Goal: Navigation & Orientation: Find specific page/section

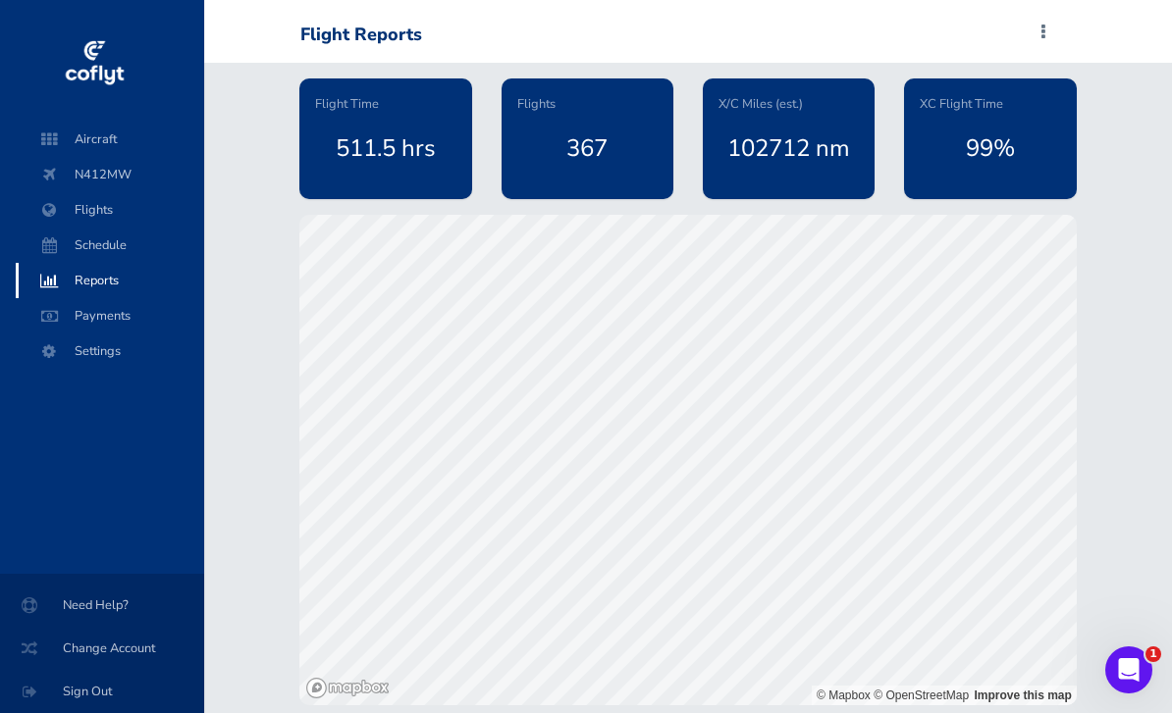
click at [1047, 40] on span at bounding box center [1043, 32] width 24 height 27
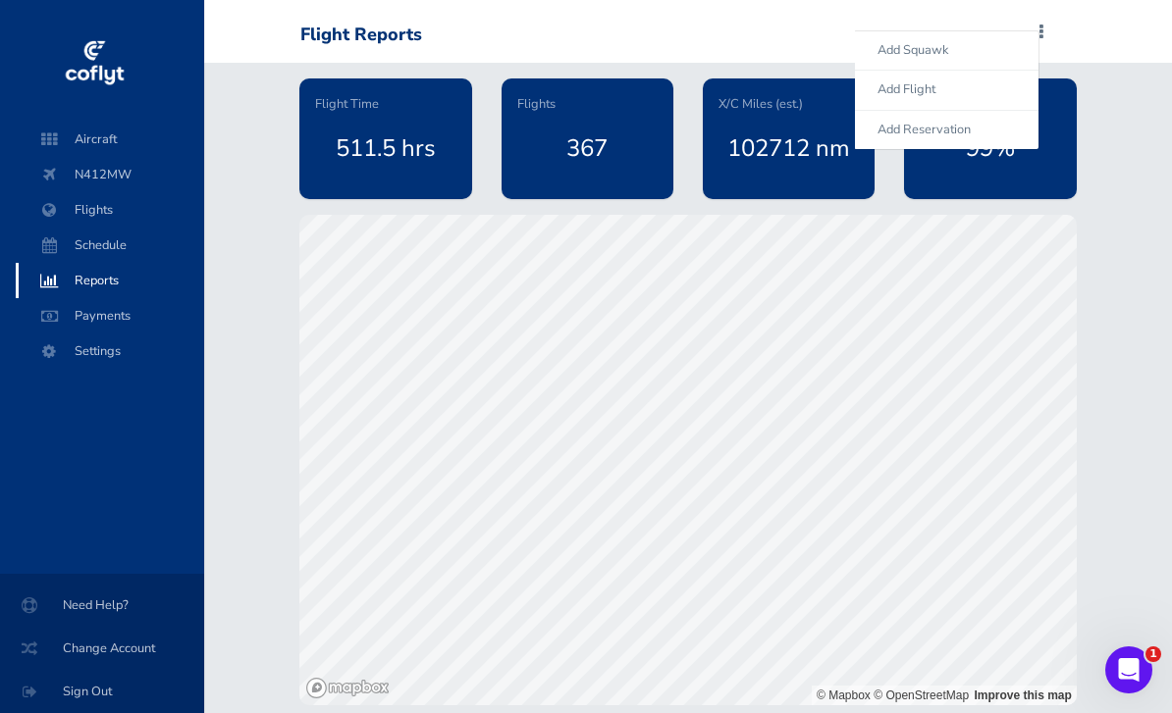
click at [1138, 248] on div "Flight Time 511.5 hrs Flights 367 X/C Miles (est.) 102712 nm XC Flight Time 99%…" at bounding box center [688, 384] width 968 height 643
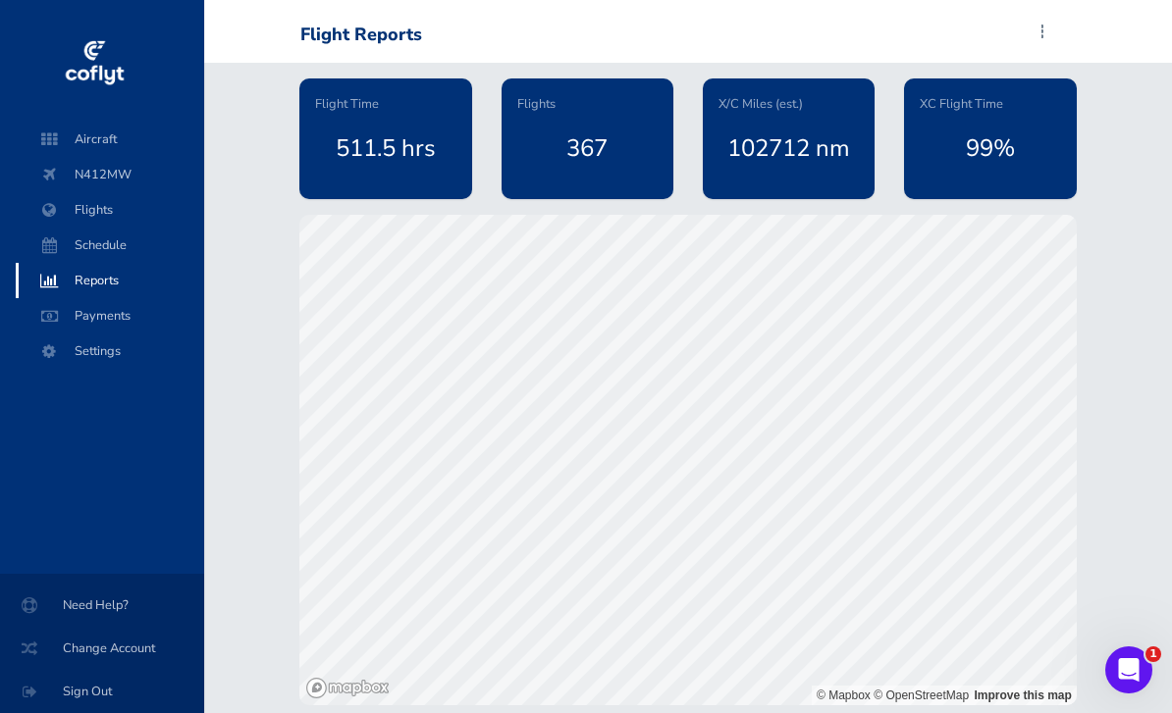
click at [805, 144] on div "102712 nm" at bounding box center [788, 148] width 140 height 69
click at [828, 138] on div "102712 nm" at bounding box center [788, 148] width 140 height 69
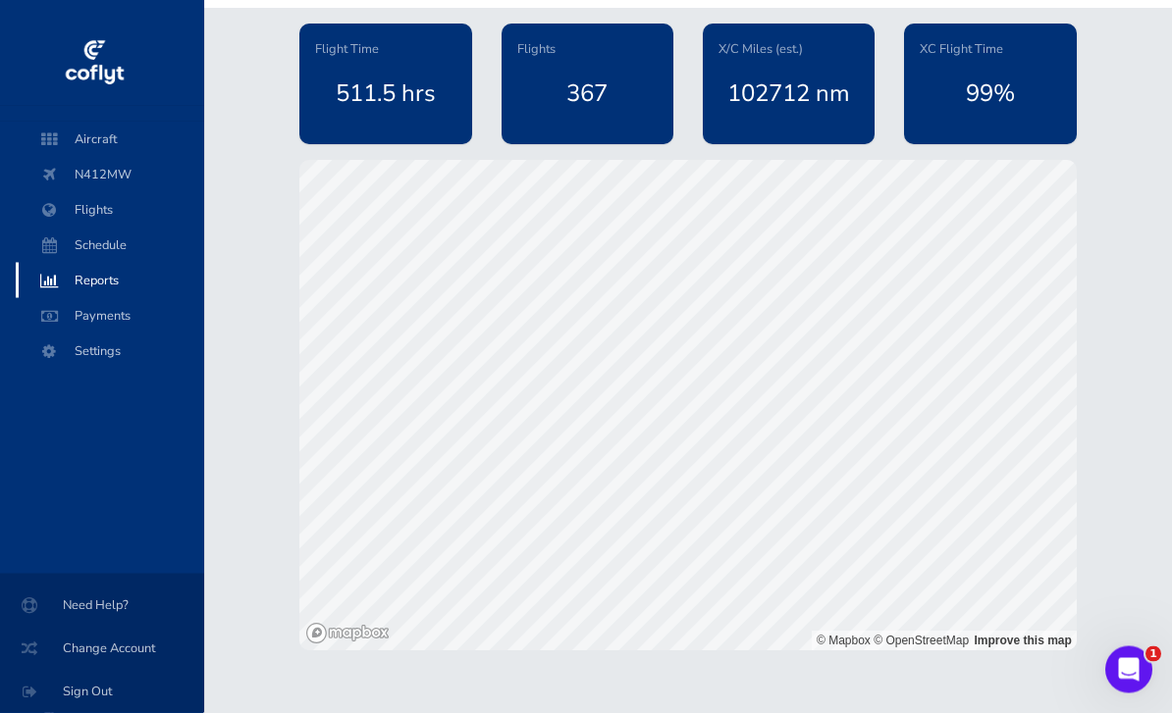
scroll to position [0, 0]
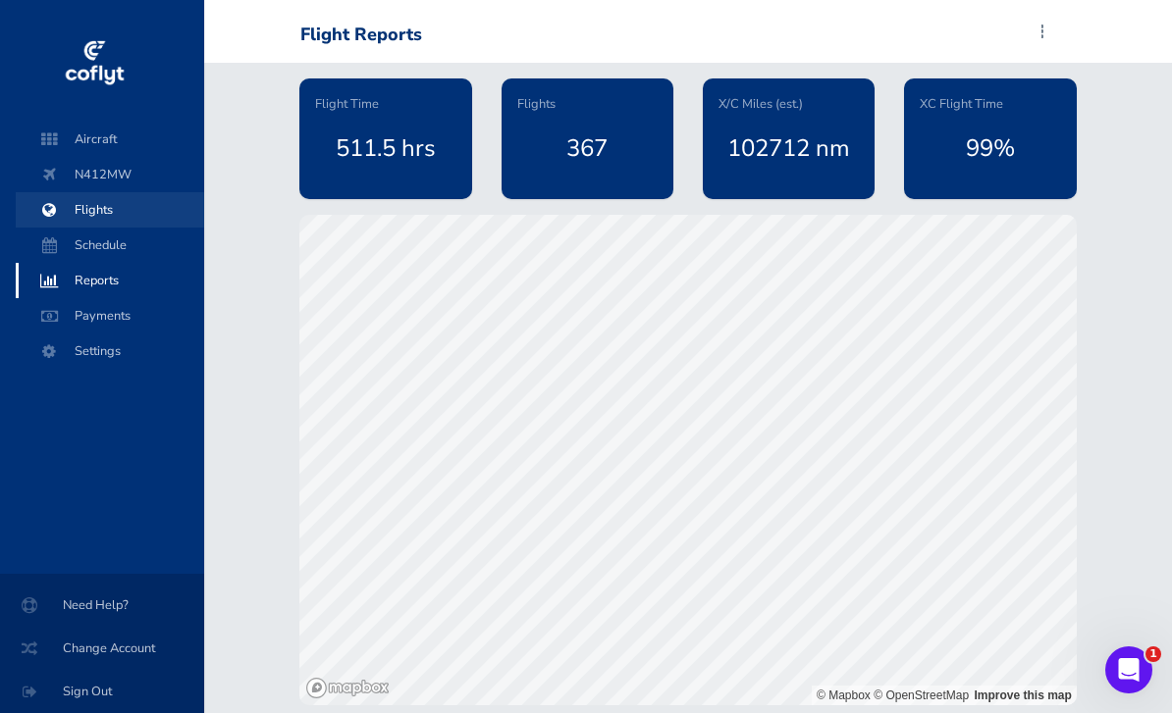
click at [85, 206] on span "Flights" at bounding box center [109, 209] width 149 height 35
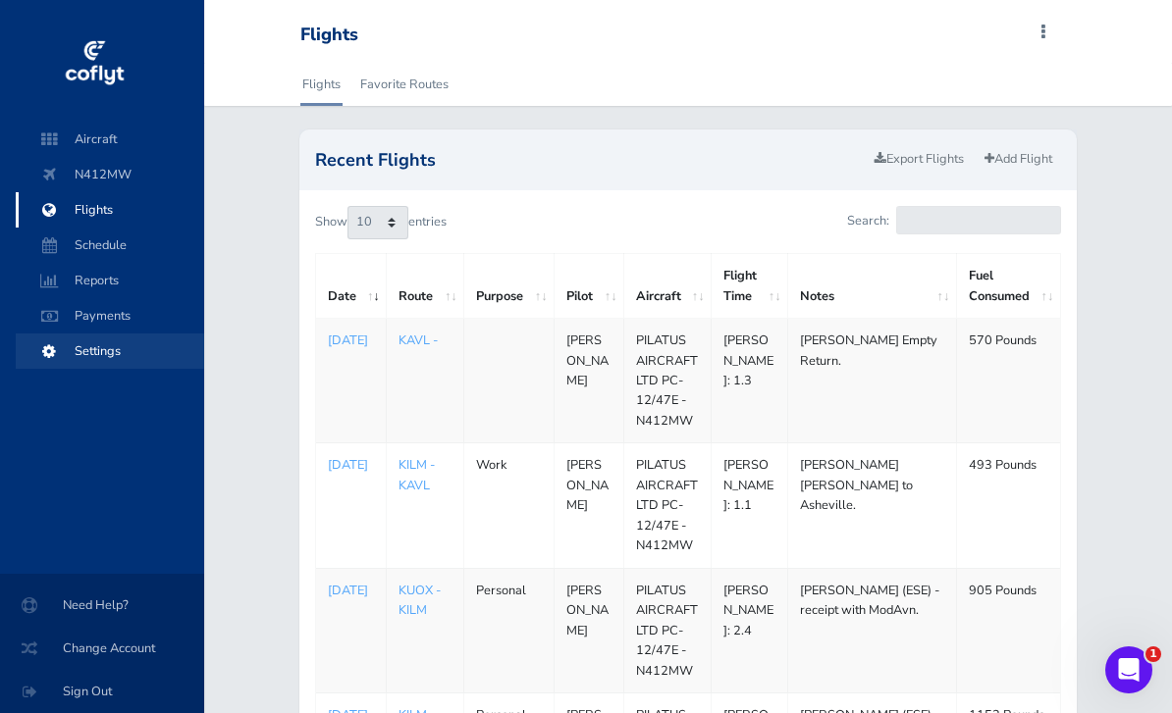
click at [96, 353] on span "Settings" at bounding box center [109, 351] width 149 height 35
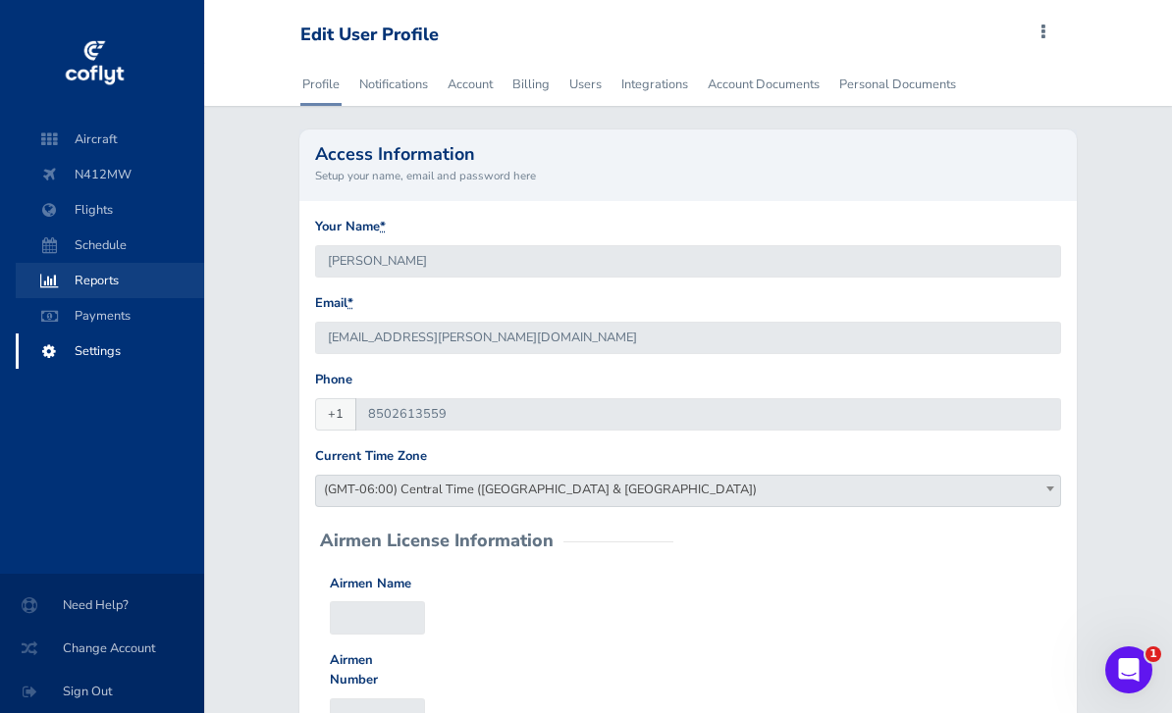
click at [75, 281] on span "Reports" at bounding box center [109, 280] width 149 height 35
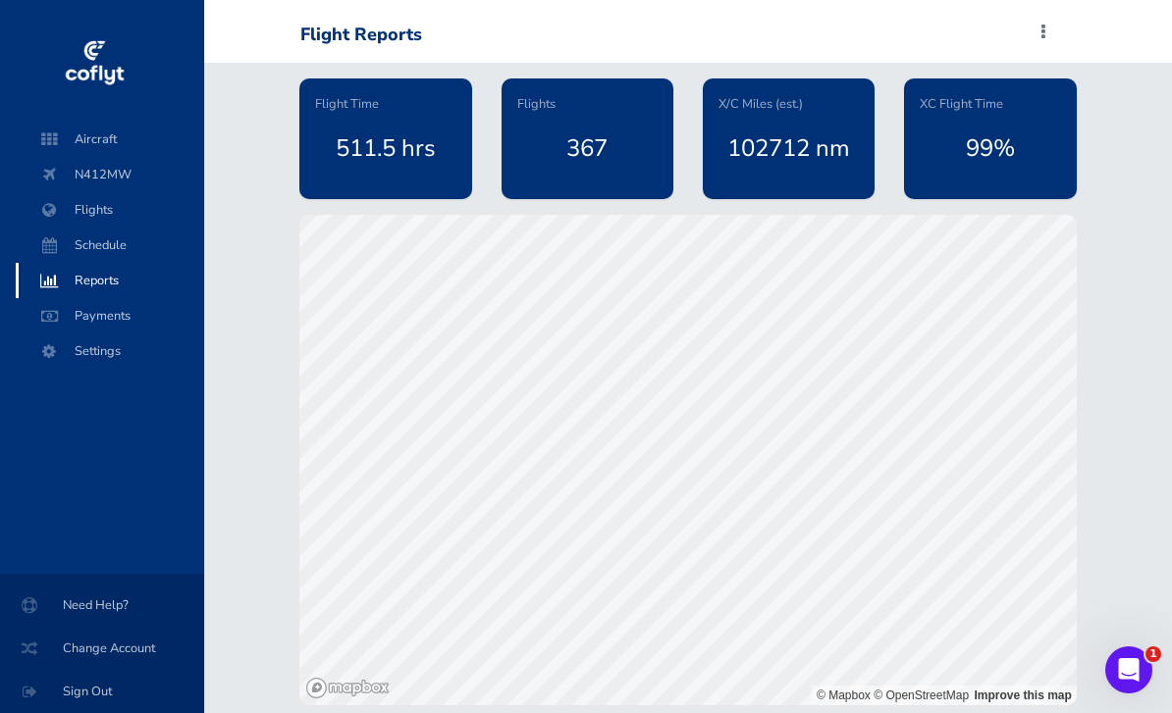
click at [374, 41] on div "Flight Reports" at bounding box center [361, 36] width 122 height 22
click at [1051, 24] on span at bounding box center [1043, 32] width 24 height 27
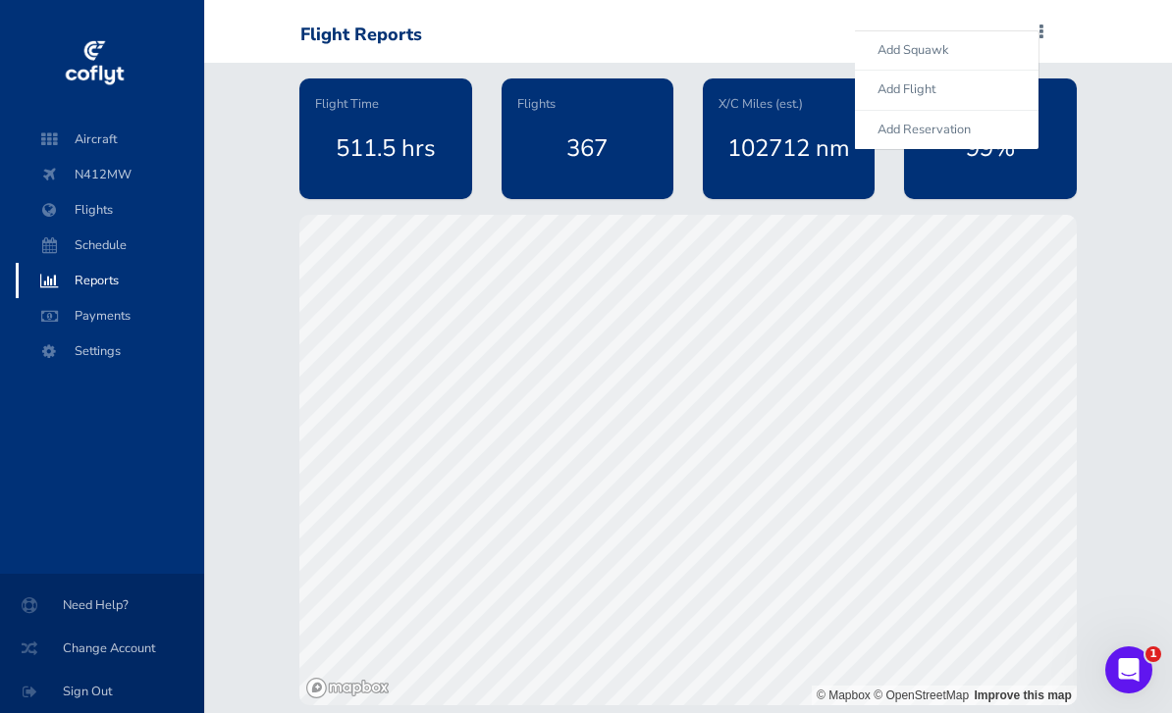
click at [1121, 219] on div "Flight Time 511.5 hrs Flights 367 X/C Miles (est.) 102712 nm XC Flight Time 99%…" at bounding box center [688, 384] width 968 height 643
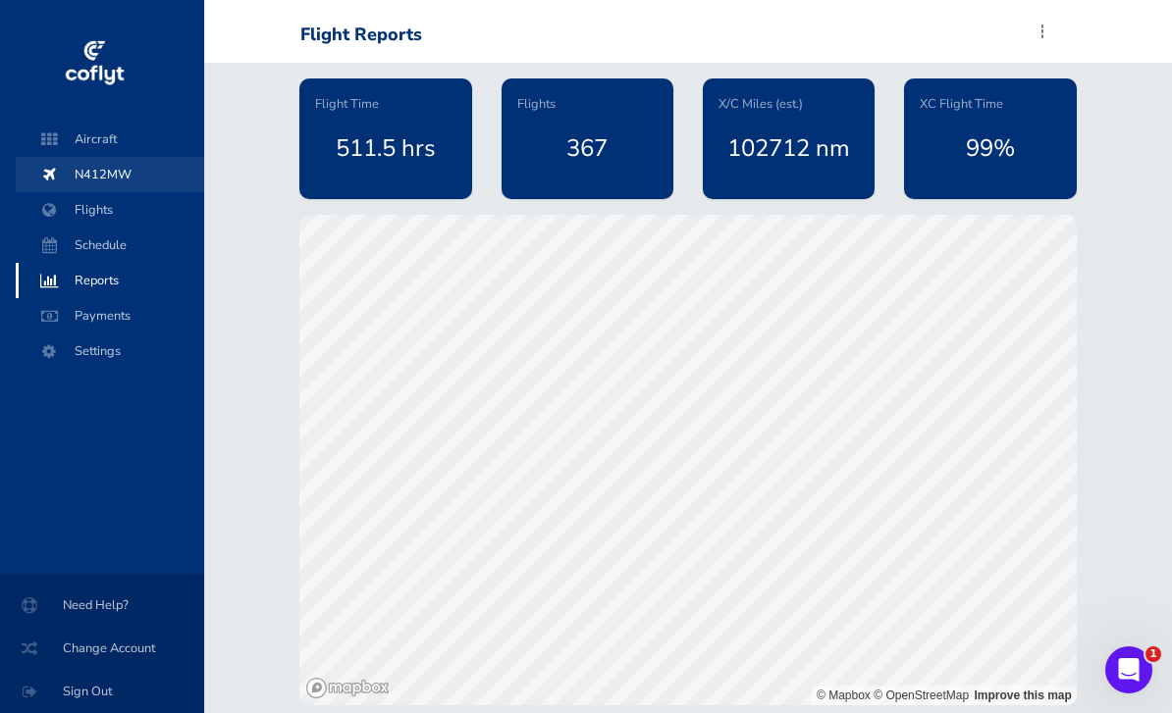
click at [91, 168] on span "N412MW" at bounding box center [109, 174] width 149 height 35
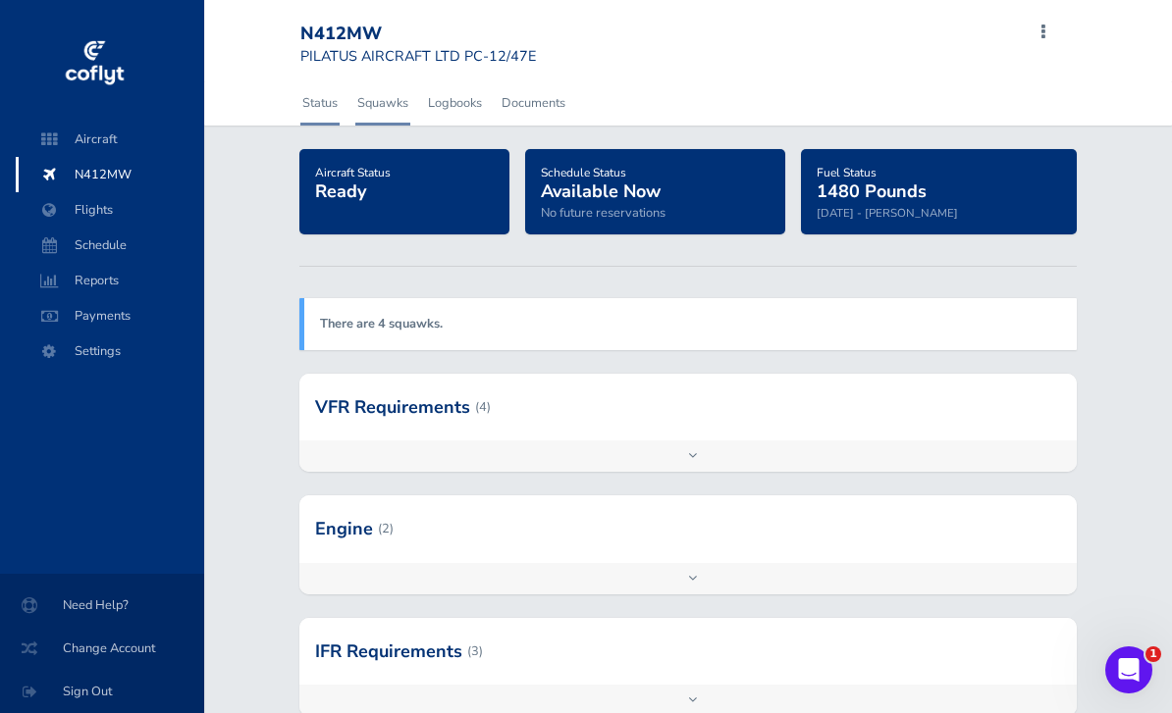
click at [390, 105] on link "Squawks" at bounding box center [382, 102] width 55 height 43
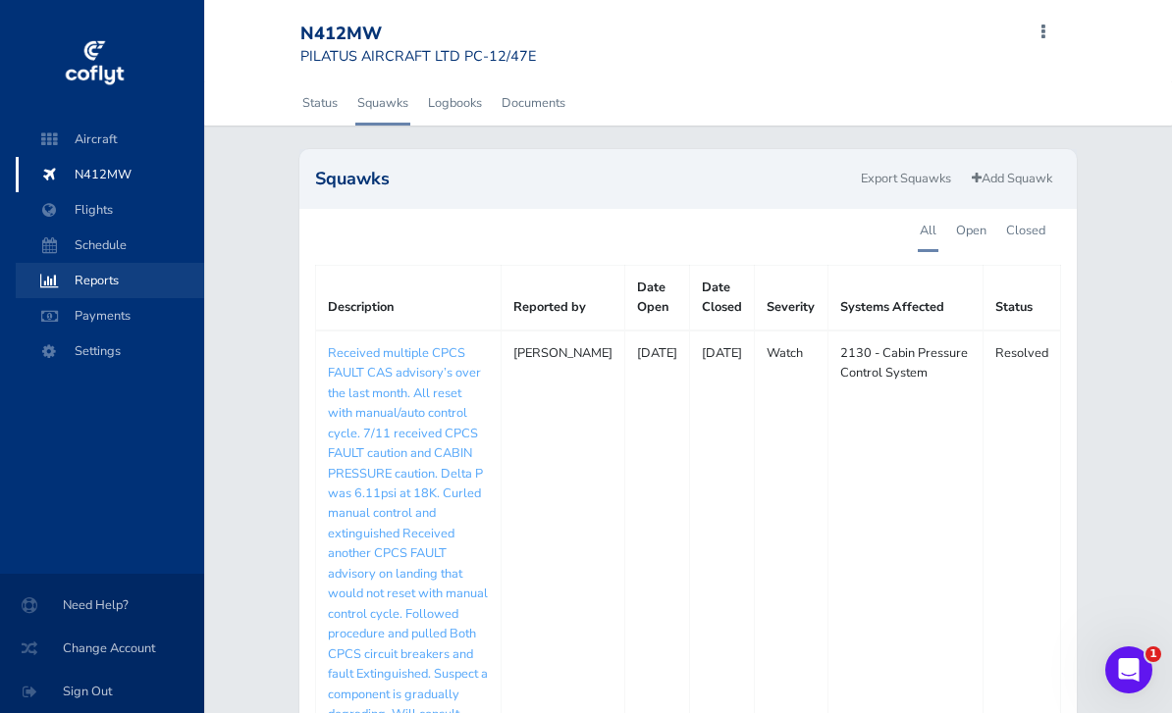
click at [49, 290] on span at bounding box center [48, 280] width 35 height 35
